Goal: Task Accomplishment & Management: Manage account settings

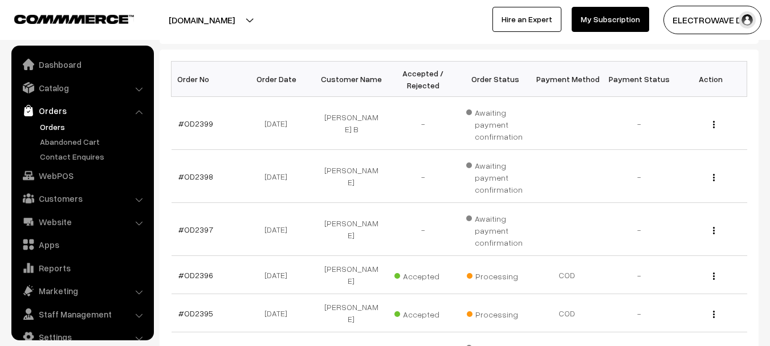
scroll to position [18, 0]
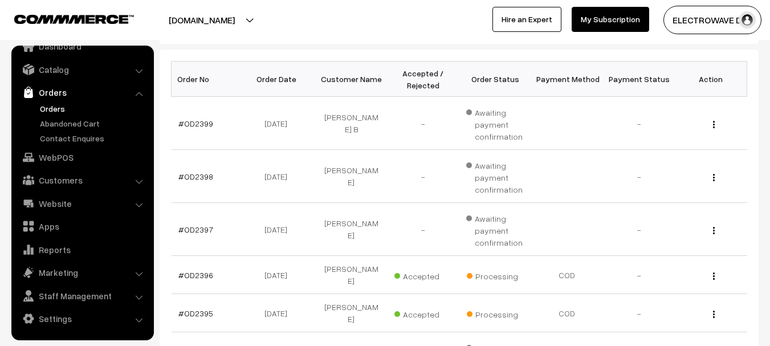
click at [50, 111] on link "Orders" at bounding box center [93, 109] width 113 height 12
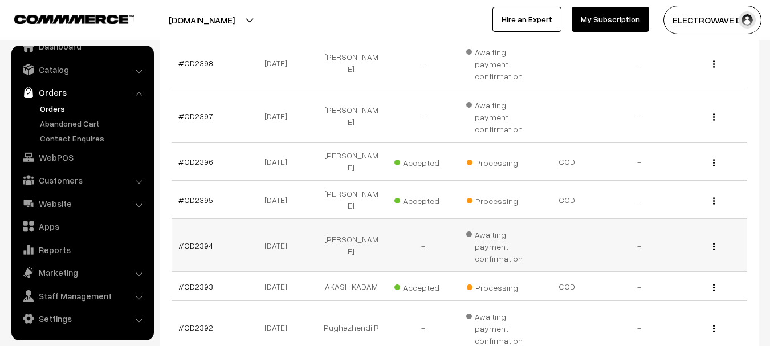
scroll to position [285, 0]
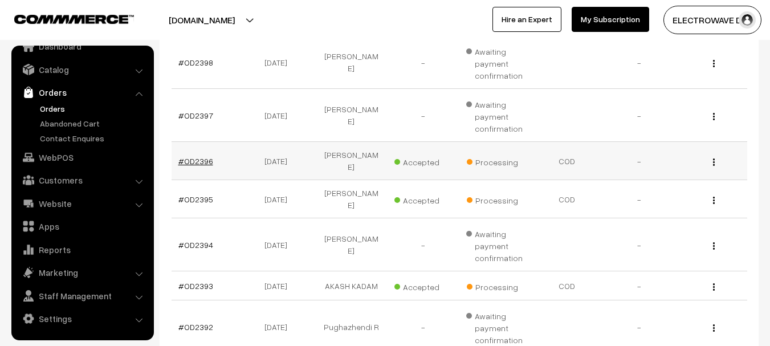
click at [199, 158] on link "#OD2396" at bounding box center [195, 161] width 35 height 10
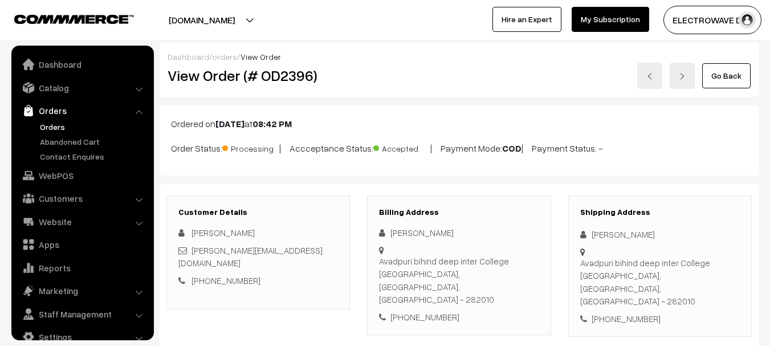
scroll to position [18, 0]
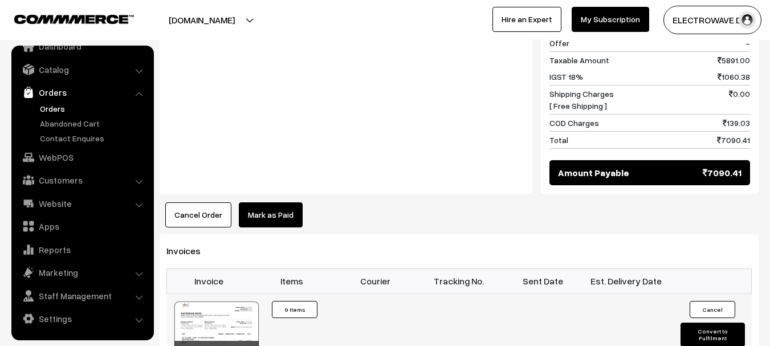
click at [703, 323] on button "Convert to Fulfilment" at bounding box center [713, 335] width 64 height 24
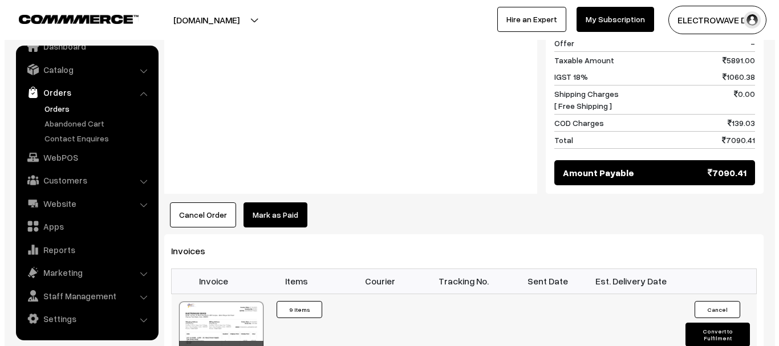
scroll to position [687, 0]
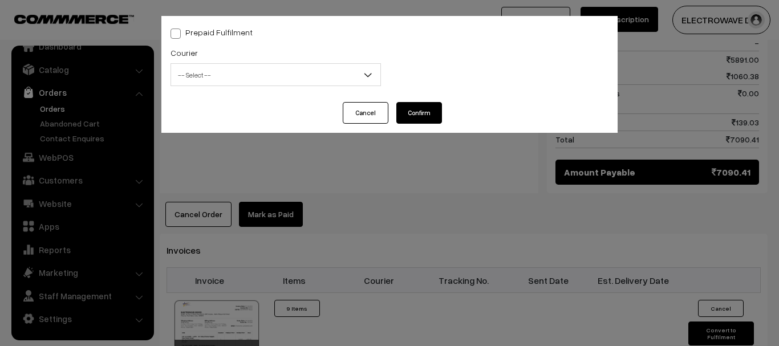
click at [274, 83] on span "-- Select --" at bounding box center [275, 75] width 209 height 20
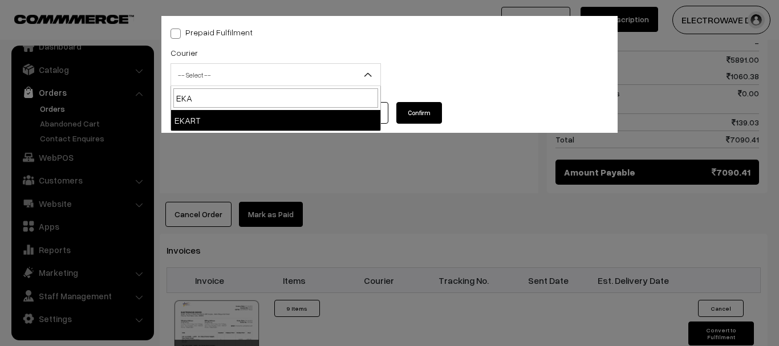
type input "EKAR"
select select "9"
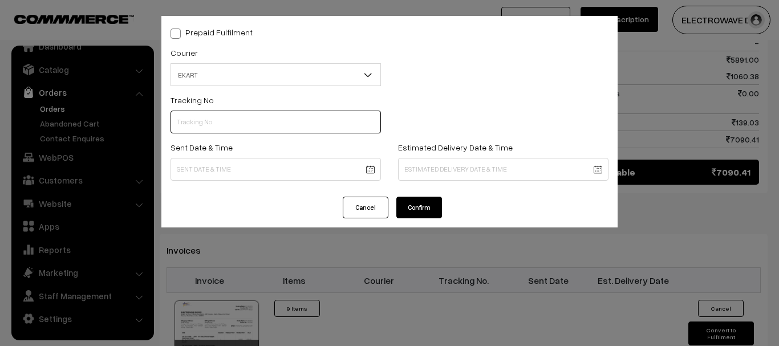
click at [286, 131] on input "text" at bounding box center [275, 122] width 210 height 23
paste input "SBBC1001937630"
type input "SBBC1001937630"
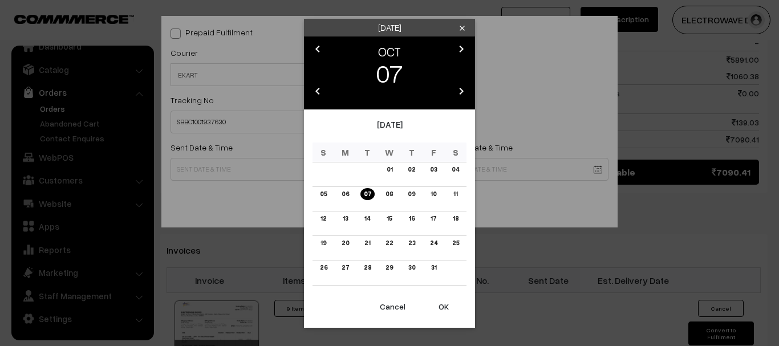
click at [431, 305] on button "OK" at bounding box center [444, 306] width 46 height 25
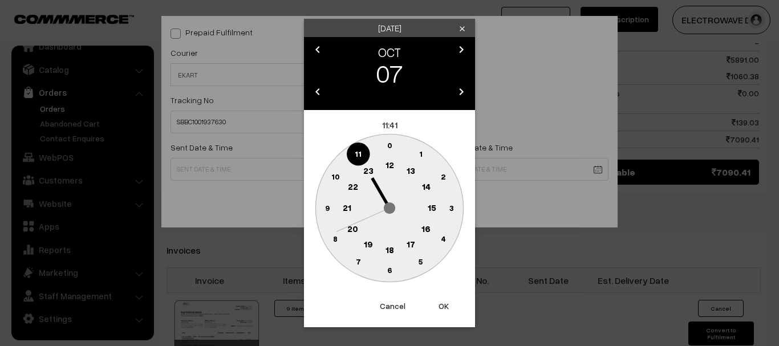
click at [431, 305] on button "OK" at bounding box center [444, 306] width 46 height 25
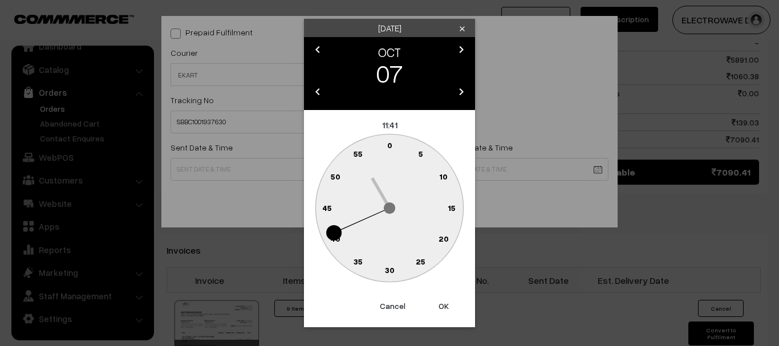
click at [433, 302] on button "OK" at bounding box center [444, 306] width 46 height 25
type input "07-10-2025 11:41"
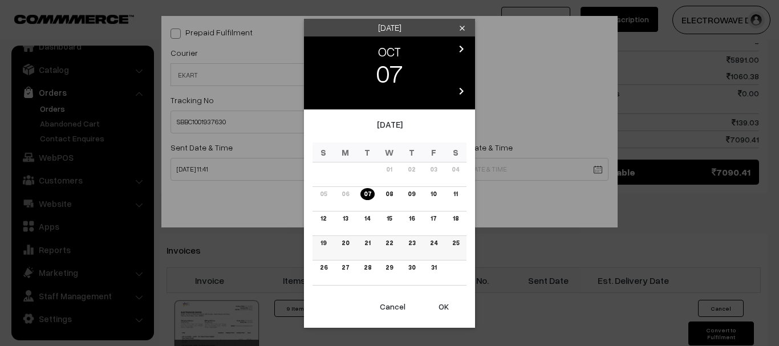
click at [322, 245] on link "19" at bounding box center [323, 243] width 13 height 12
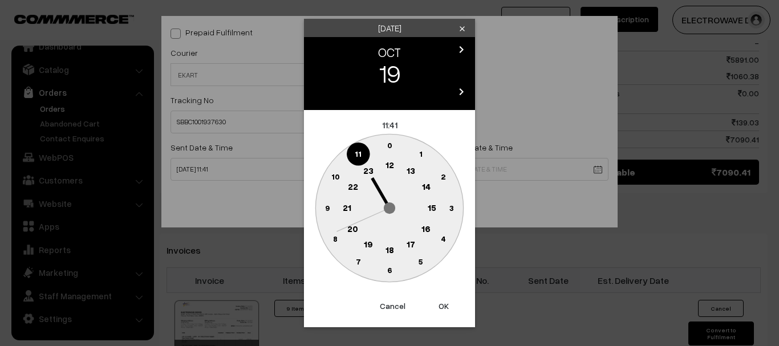
click at [442, 306] on button "OK" at bounding box center [444, 306] width 46 height 25
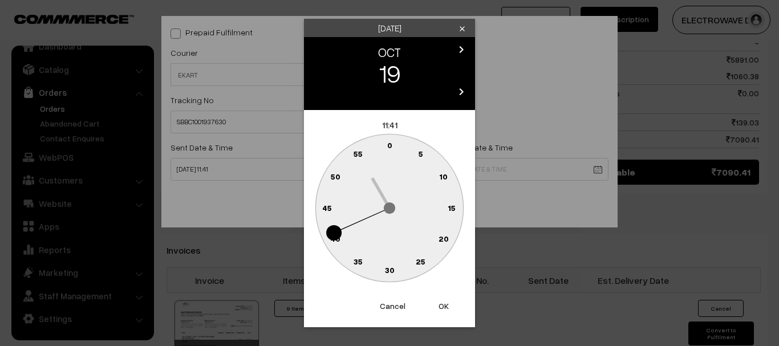
click at [442, 306] on button "OK" at bounding box center [444, 306] width 46 height 25
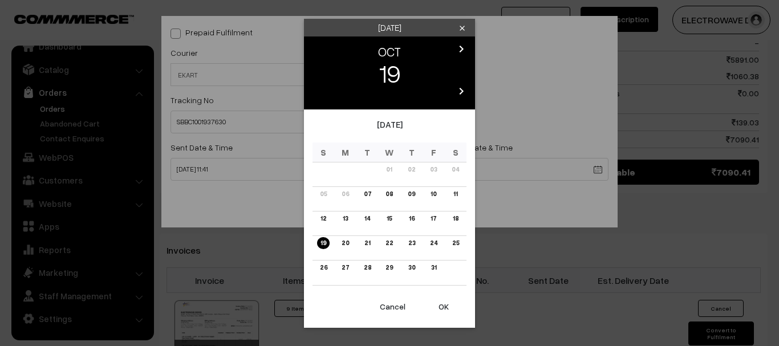
click at [343, 222] on link "13" at bounding box center [345, 219] width 12 height 12
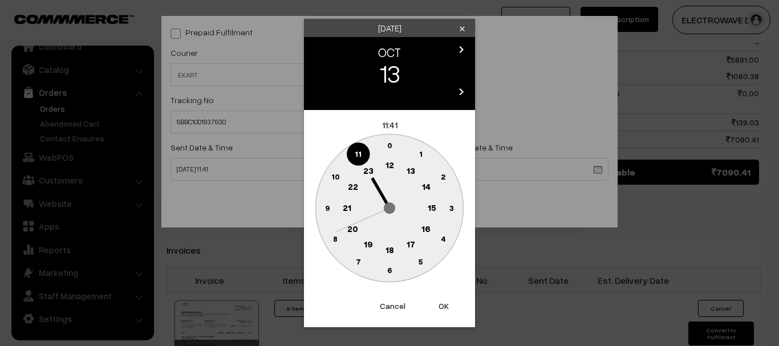
click at [446, 297] on button "OK" at bounding box center [444, 306] width 46 height 25
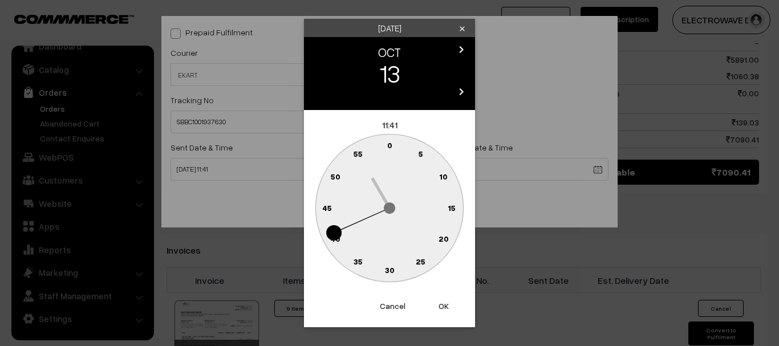
click at [446, 297] on button "OK" at bounding box center [444, 306] width 46 height 25
type input "13-10-2025 11:41"
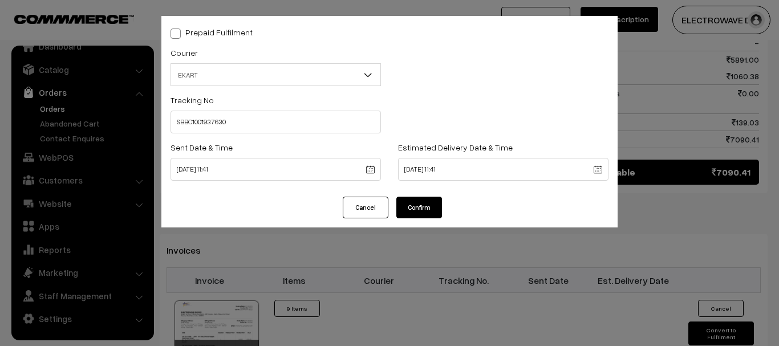
click at [420, 208] on button "Confirm" at bounding box center [419, 208] width 46 height 22
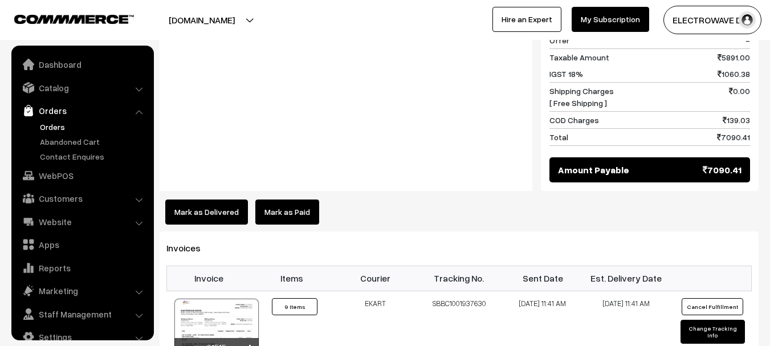
scroll to position [18, 0]
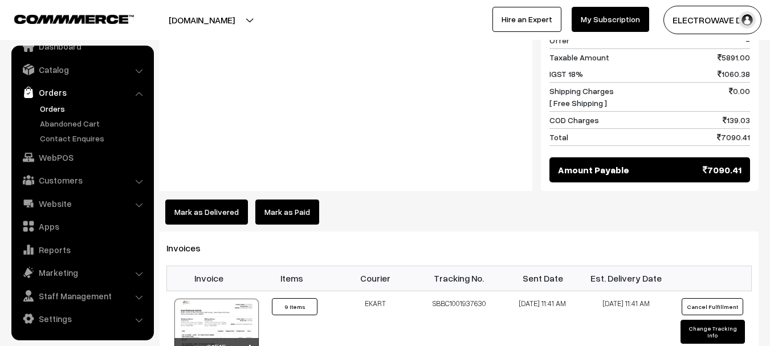
click at [51, 107] on link "Orders" at bounding box center [93, 109] width 113 height 12
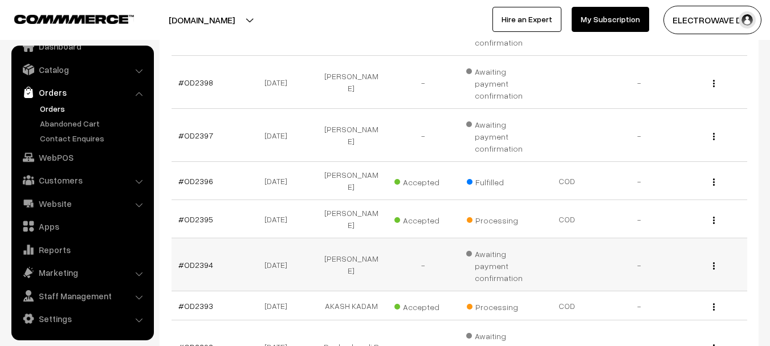
scroll to position [285, 0]
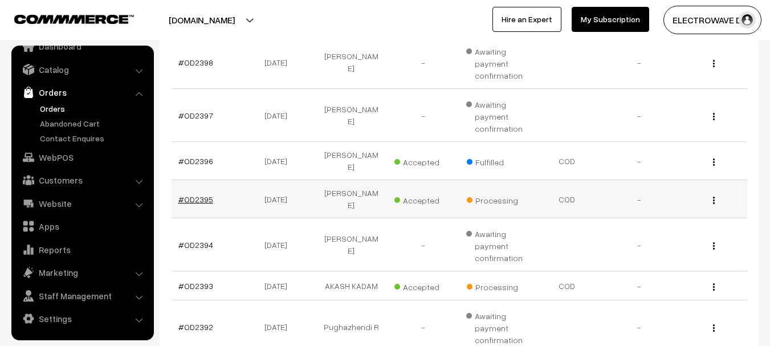
click at [205, 194] on link "#OD2395" at bounding box center [195, 199] width 35 height 10
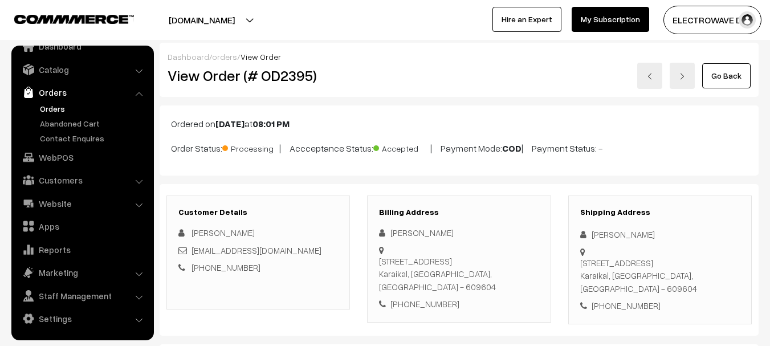
click at [295, 82] on h2 "View Order (# OD2395)" at bounding box center [259, 76] width 183 height 18
click at [303, 82] on h2 "View Order (# OD2395)" at bounding box center [259, 76] width 183 height 18
copy h2 "OD2395"
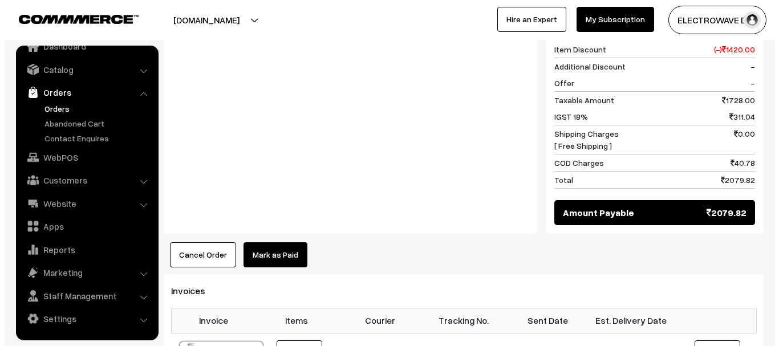
scroll to position [627, 0]
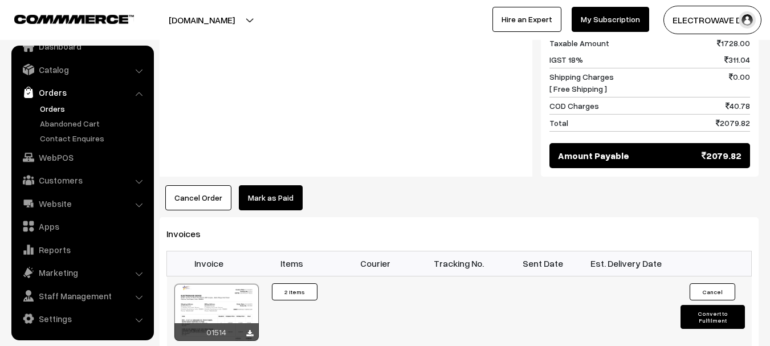
click at [683, 305] on button "Convert to Fulfilment" at bounding box center [713, 317] width 64 height 24
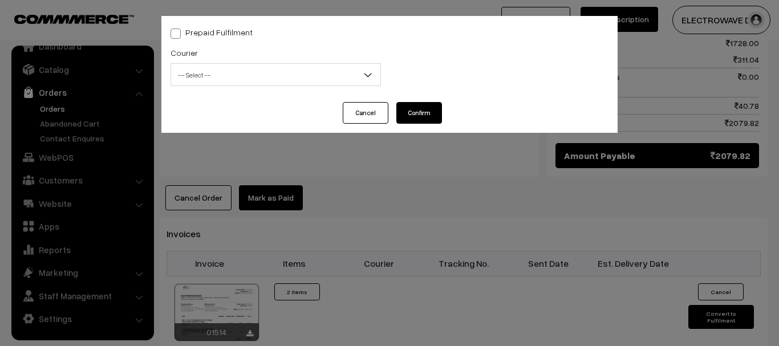
click at [210, 64] on span "-- Select --" at bounding box center [275, 74] width 210 height 23
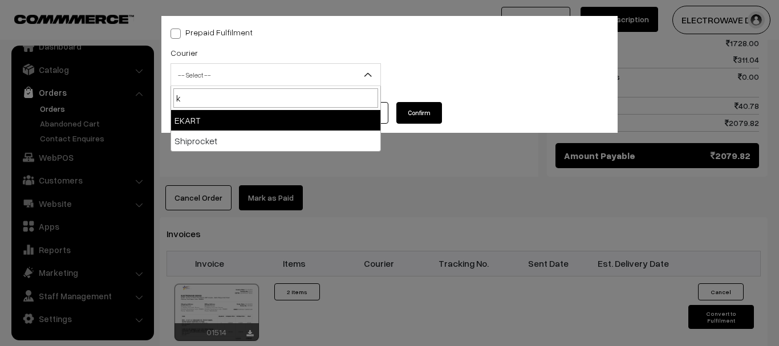
type input "k"
select select "9"
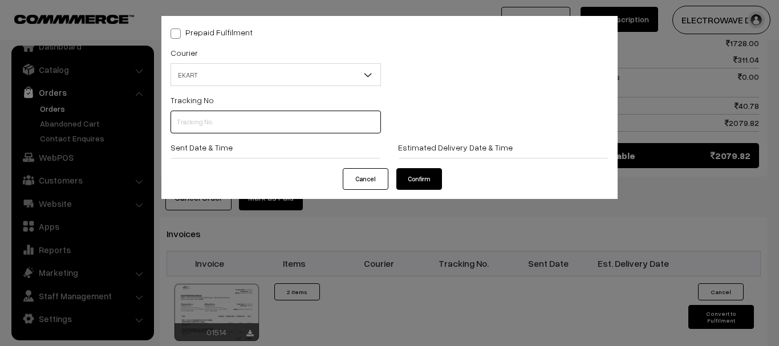
drag, startPoint x: 224, startPoint y: 120, endPoint x: 233, endPoint y: 123, distance: 9.4
click at [224, 120] on input "text" at bounding box center [275, 122] width 210 height 23
paste input "SOSC1002042667"
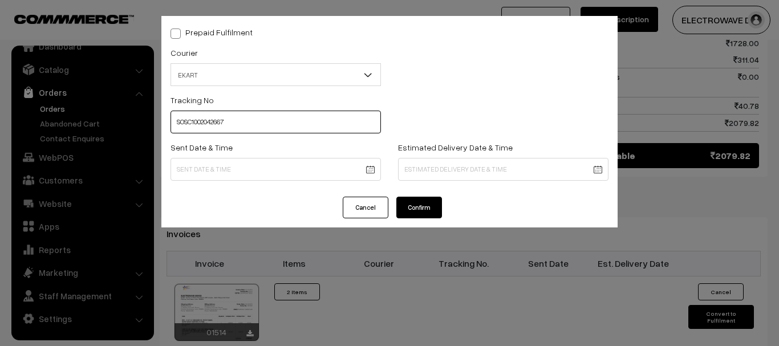
type input "SOSC1002042667"
click at [363, 171] on body "Thank you for showing interest. Our team will call you shortly. Close dhruvpro.…" at bounding box center [389, 16] width 779 height 1286
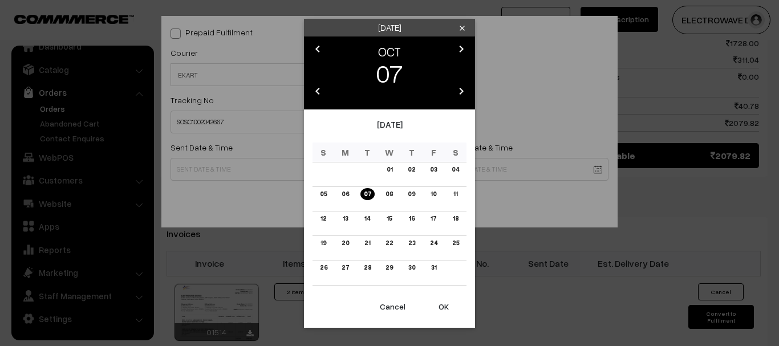
click at [442, 305] on button "OK" at bounding box center [444, 306] width 46 height 25
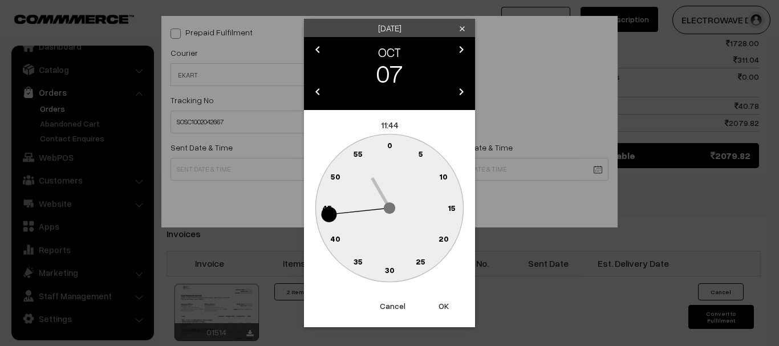
click at [442, 305] on button "OK" at bounding box center [444, 306] width 46 height 25
type input "07-10-2025 11:44"
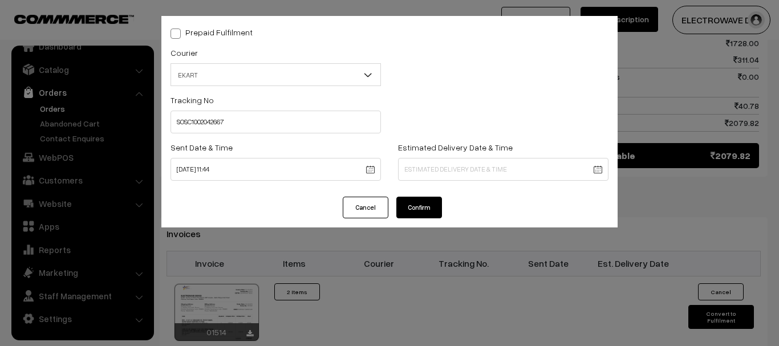
click at [438, 166] on body "Thank you for showing interest. Our team will call you shortly. Close dhruvpro.…" at bounding box center [389, 16] width 779 height 1286
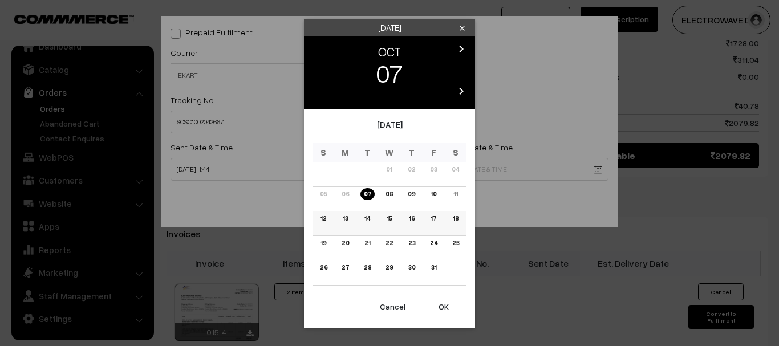
click at [343, 217] on link "13" at bounding box center [345, 219] width 12 height 12
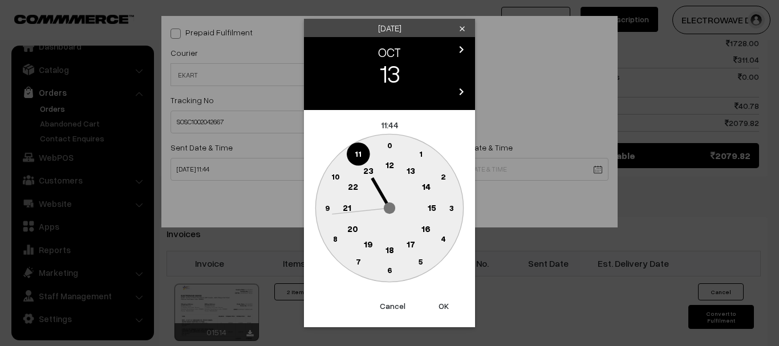
click at [446, 308] on button "OK" at bounding box center [444, 306] width 46 height 25
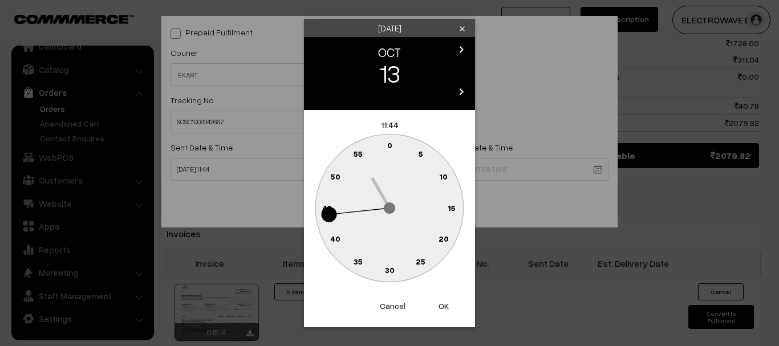
click at [446, 308] on button "OK" at bounding box center [444, 306] width 46 height 25
type input "13-10-2025 11:44"
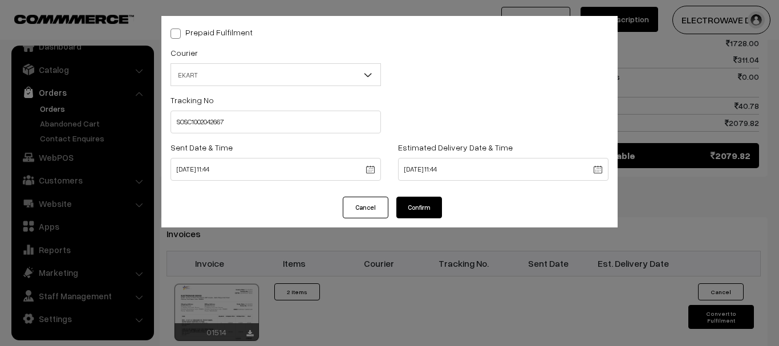
click at [426, 212] on button "Confirm" at bounding box center [419, 208] width 46 height 22
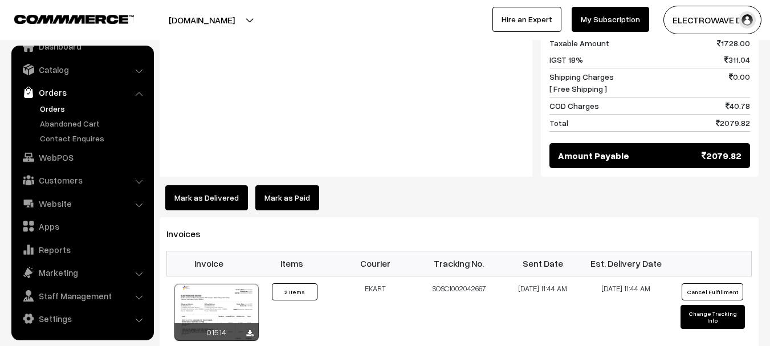
scroll to position [627, 0]
click at [63, 109] on link "Orders" at bounding box center [93, 109] width 113 height 12
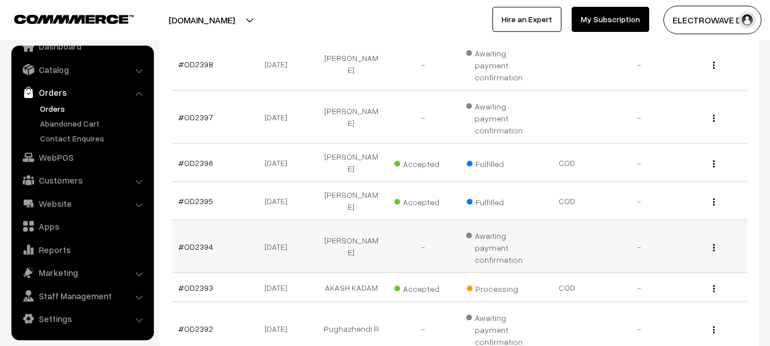
scroll to position [399, 0]
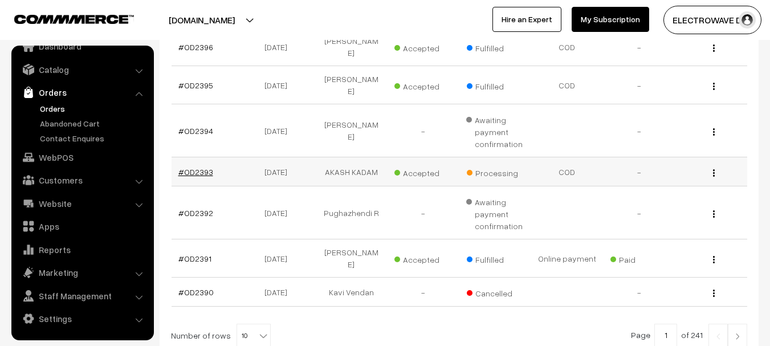
click at [198, 167] on link "#OD2393" at bounding box center [195, 172] width 35 height 10
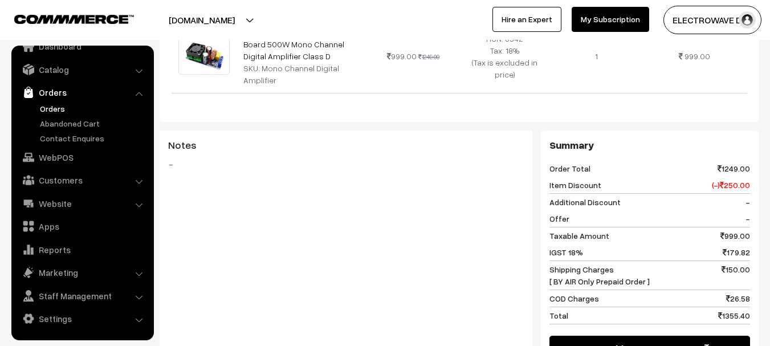
scroll to position [399, 0]
click at [62, 108] on link "Orders" at bounding box center [93, 109] width 113 height 12
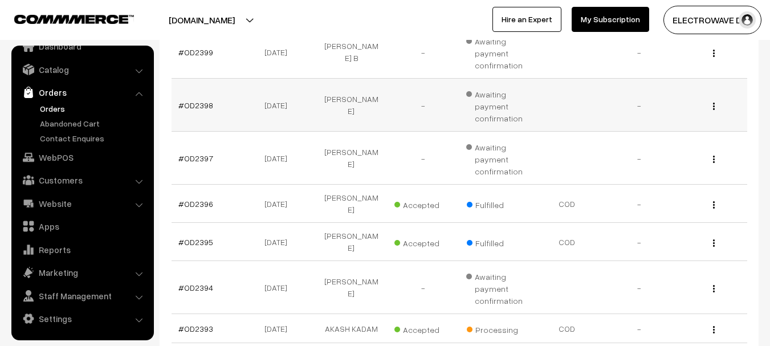
scroll to position [342, 0]
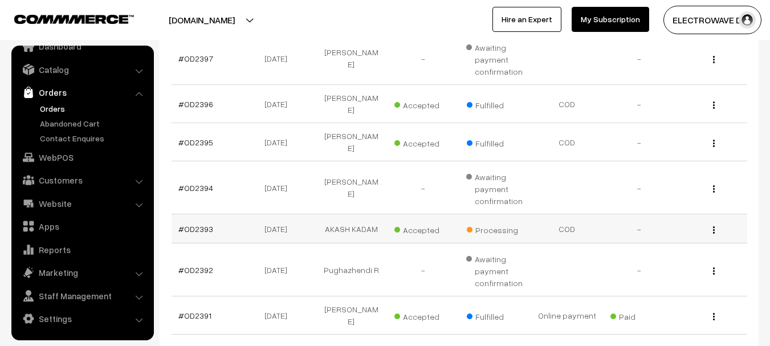
click at [202, 217] on td "#OD2393" at bounding box center [208, 228] width 72 height 29
click at [204, 214] on td "#OD2393" at bounding box center [208, 228] width 72 height 29
click at [199, 219] on td "#OD2393" at bounding box center [208, 228] width 72 height 29
click at [200, 224] on link "#OD2393" at bounding box center [195, 229] width 35 height 10
